Goal: Answer question/provide support

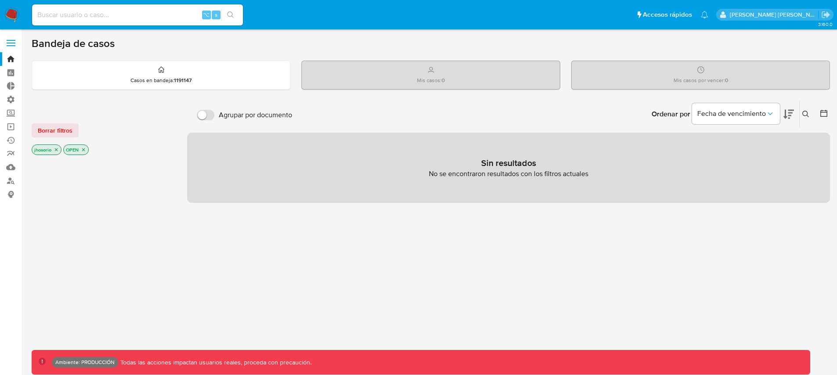
click at [52, 129] on span "Borrar filtros" at bounding box center [55, 130] width 35 height 12
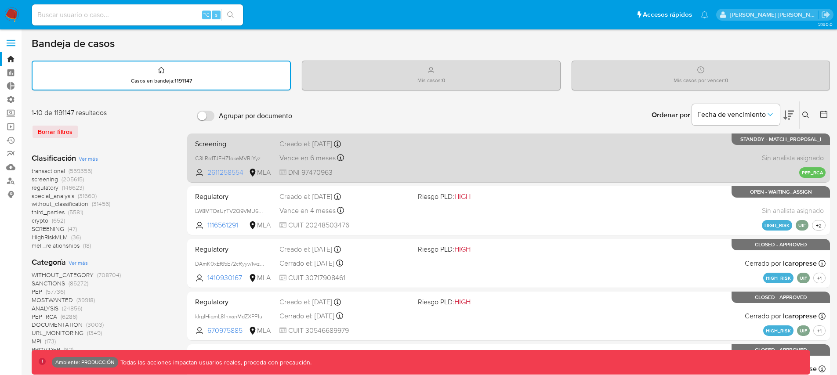
click at [227, 169] on span "2611258554" at bounding box center [227, 173] width 40 height 10
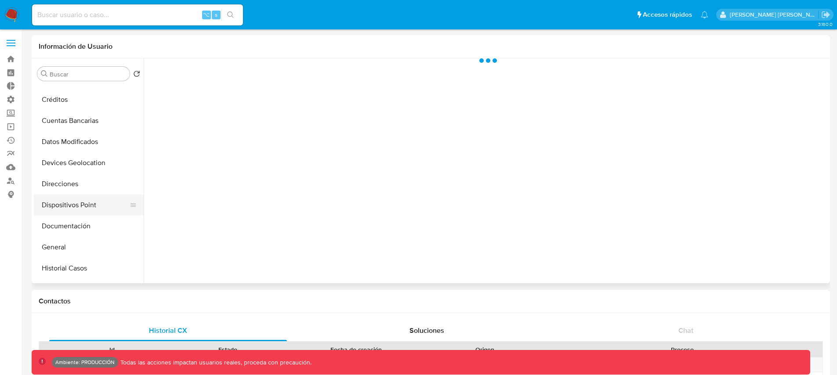
select select "10"
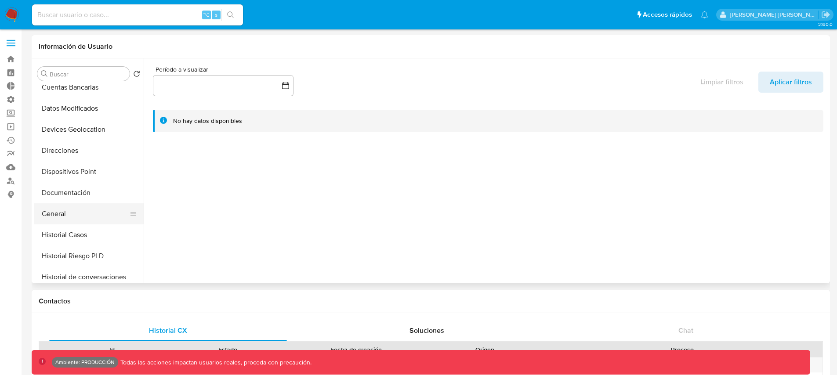
scroll to position [124, 0]
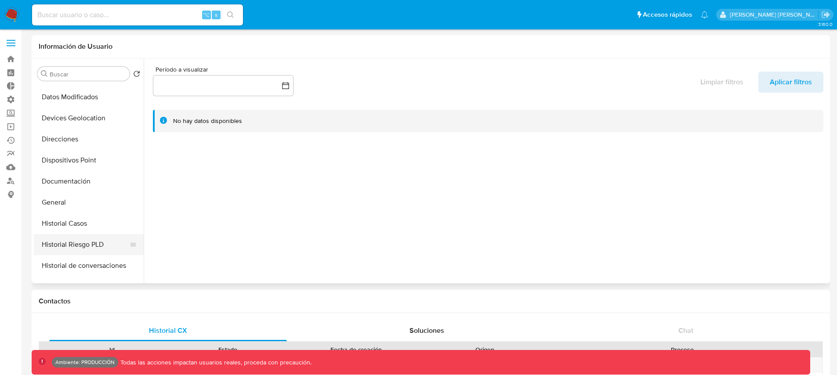
click at [91, 243] on button "Historial Riesgo PLD" at bounding box center [85, 244] width 103 height 21
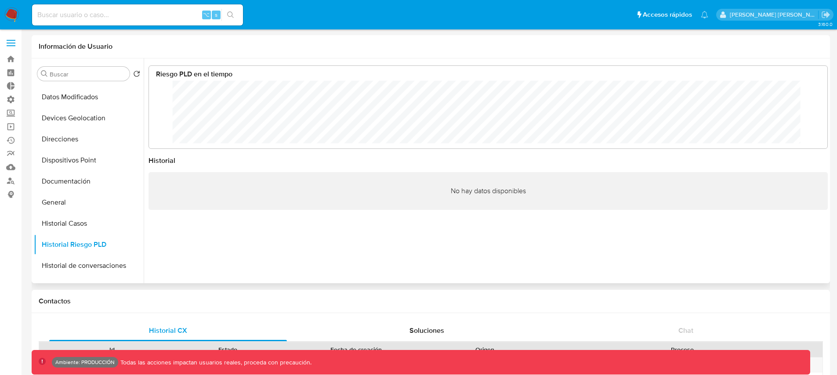
scroll to position [66, 661]
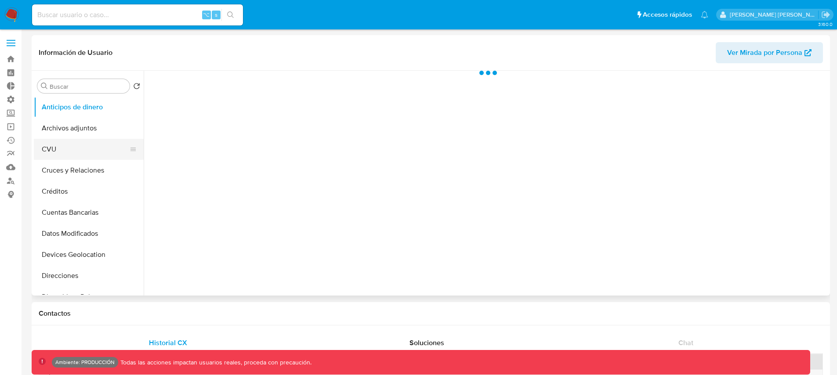
select select "10"
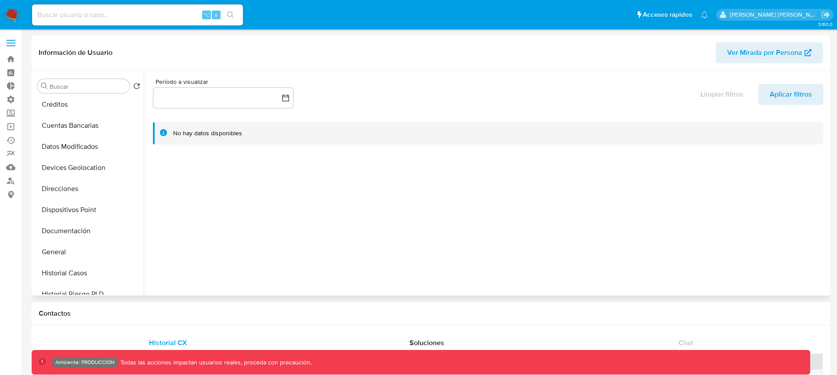
scroll to position [168, 0]
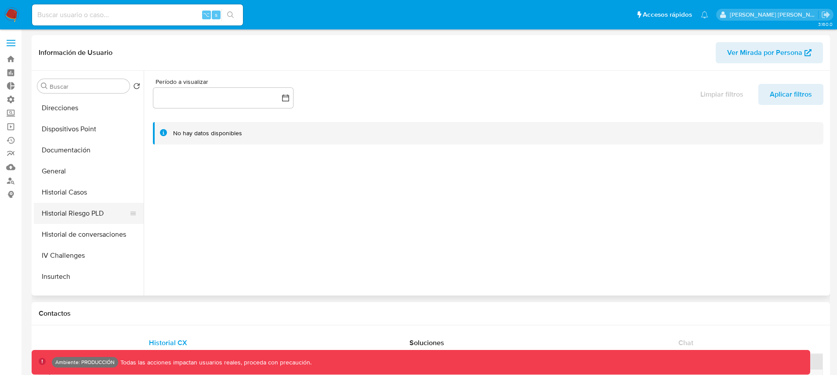
click at [76, 215] on button "Historial Riesgo PLD" at bounding box center [85, 213] width 103 height 21
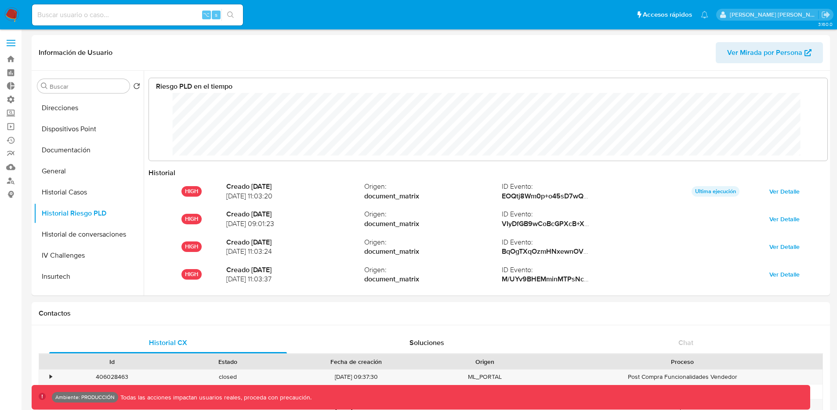
scroll to position [66, 661]
